Goal: Task Accomplishment & Management: Manage account settings

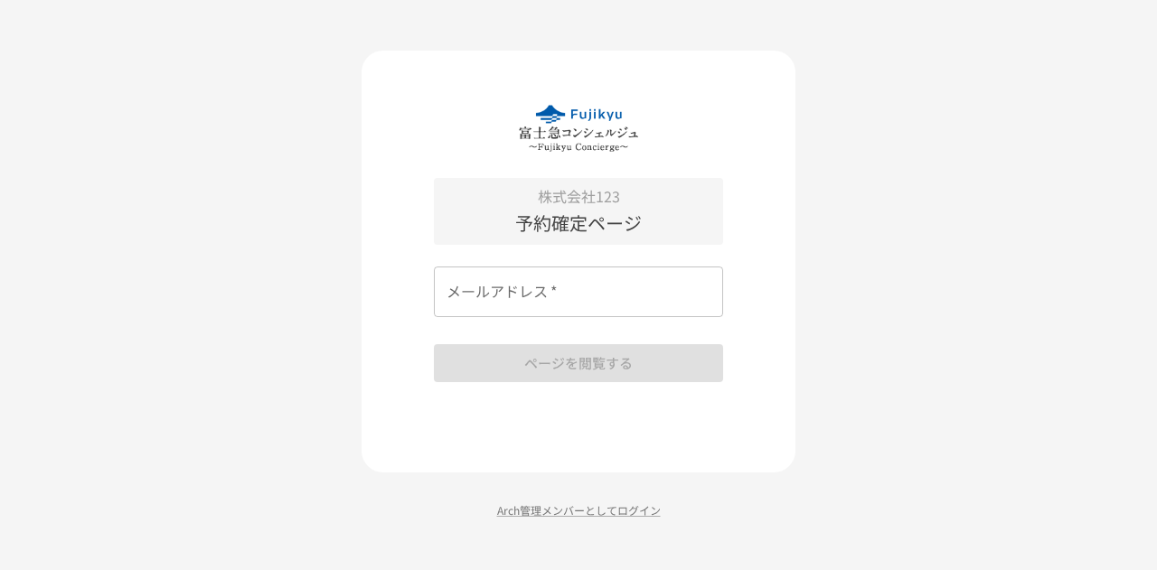
click at [511, 290] on input "メールアドレス   *" at bounding box center [578, 292] width 289 height 51
click at [526, 291] on input "メールアドレス   *" at bounding box center [578, 292] width 289 height 51
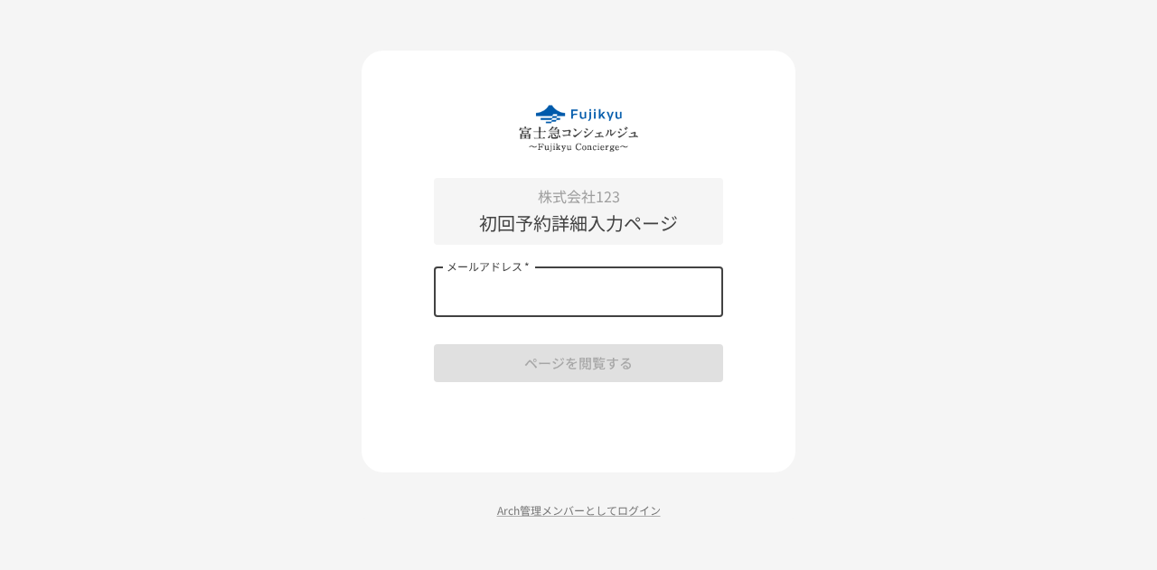
type input "**********"
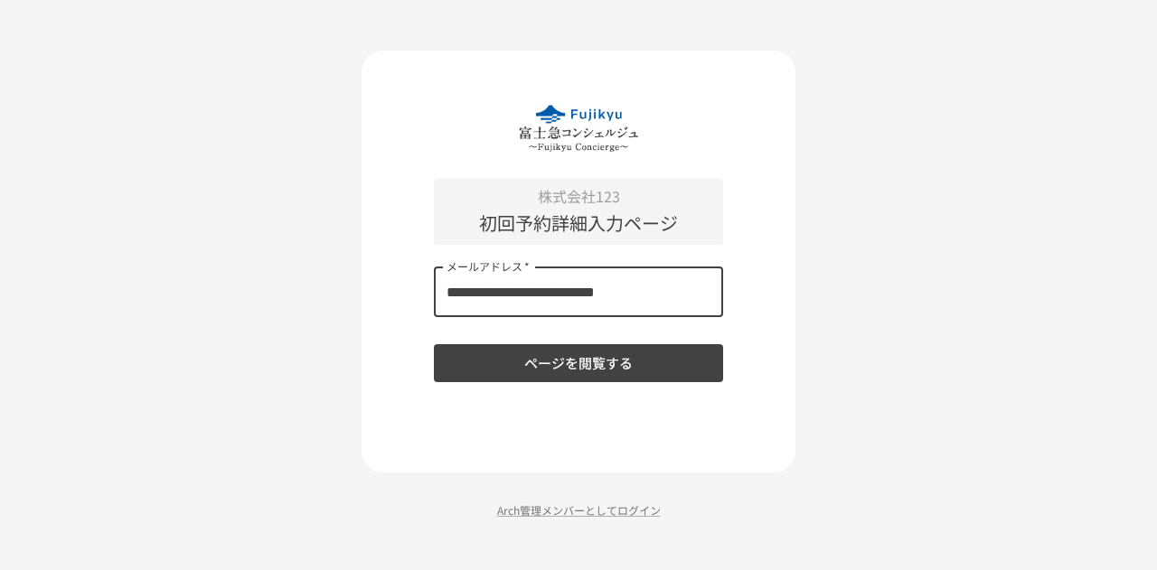
click at [495, 363] on button "ページを閲覧する" at bounding box center [578, 363] width 289 height 38
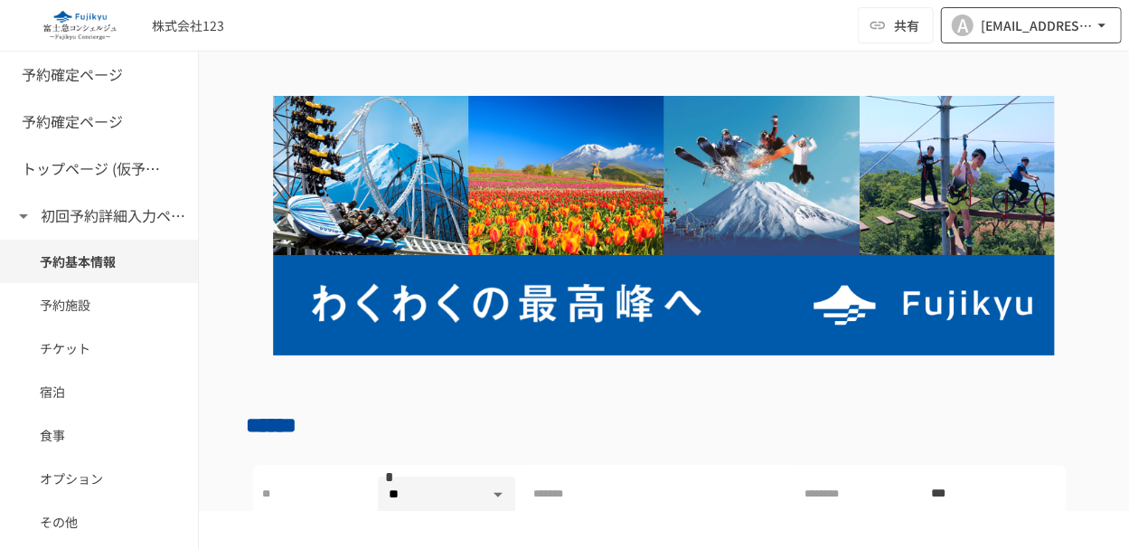
click at [1032, 30] on div "[EMAIL_ADDRESS][DOMAIN_NAME]" at bounding box center [1037, 25] width 112 height 23
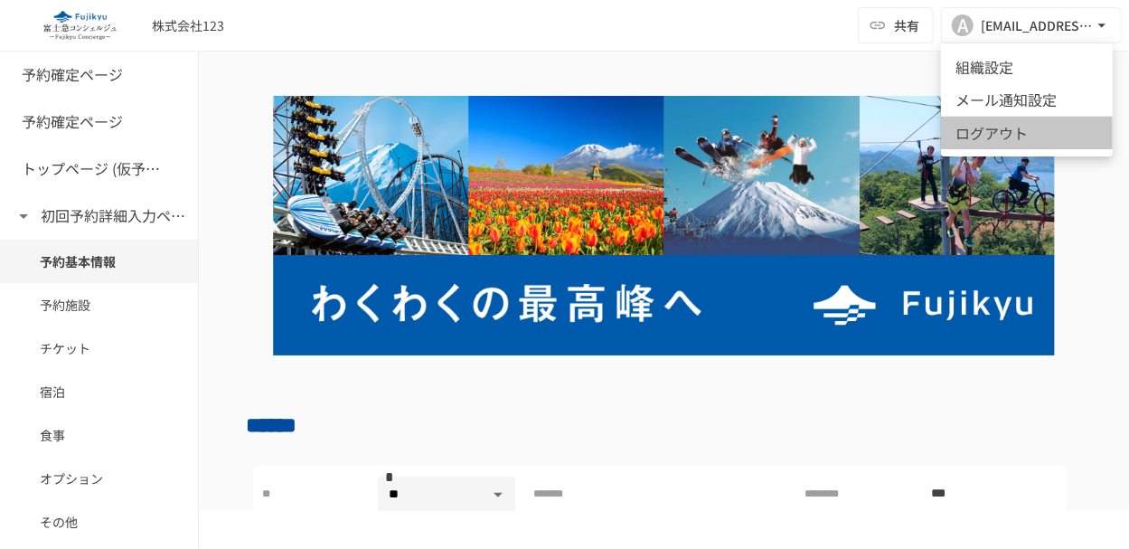
click at [1026, 140] on li "ログアウト" at bounding box center [1027, 132] width 172 height 33
